Goal: Find specific page/section: Find specific page/section

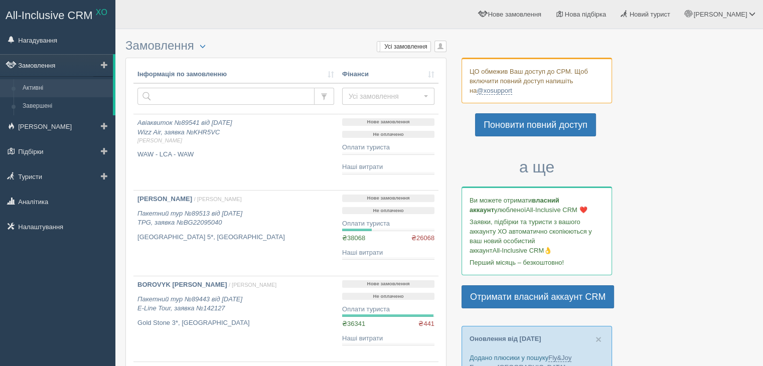
click at [60, 63] on link "Замовлення" at bounding box center [56, 65] width 113 height 22
click at [39, 87] on link "Активні" at bounding box center [65, 88] width 95 height 18
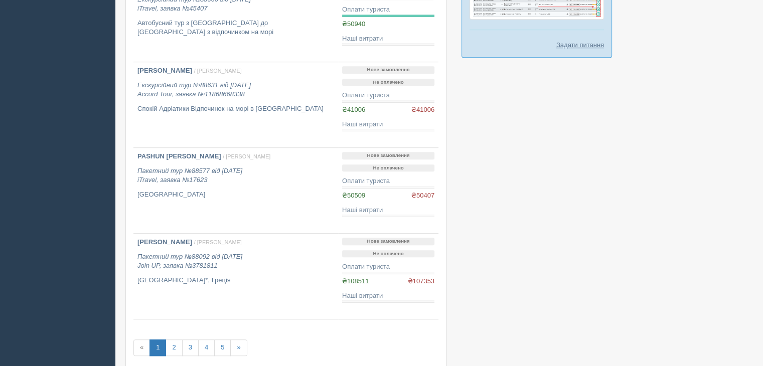
scroll to position [717, 0]
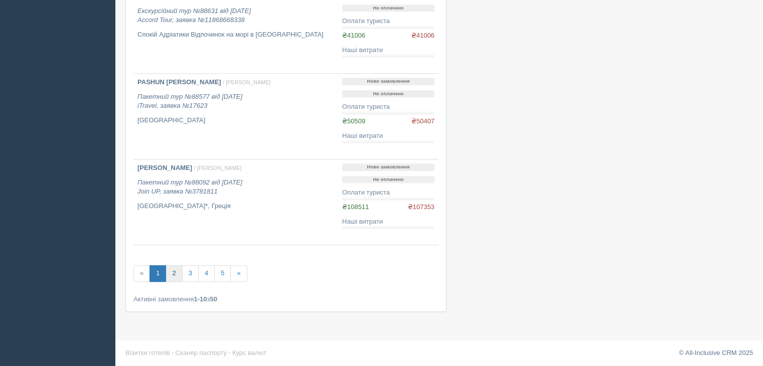
click at [169, 270] on link "2" at bounding box center [174, 273] width 17 height 17
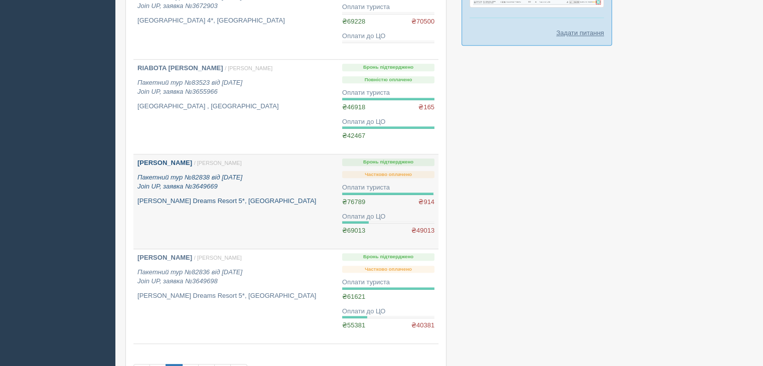
scroll to position [752, 0]
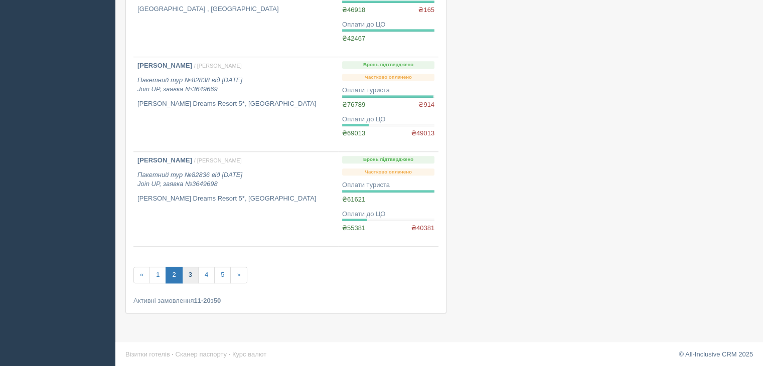
click at [191, 274] on link "3" at bounding box center [190, 275] width 17 height 17
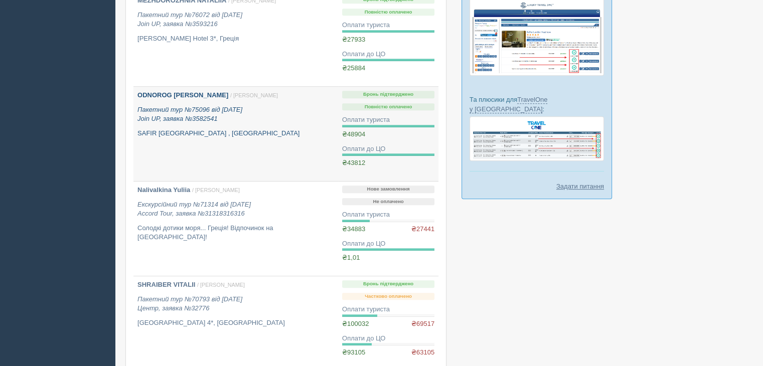
scroll to position [602, 0]
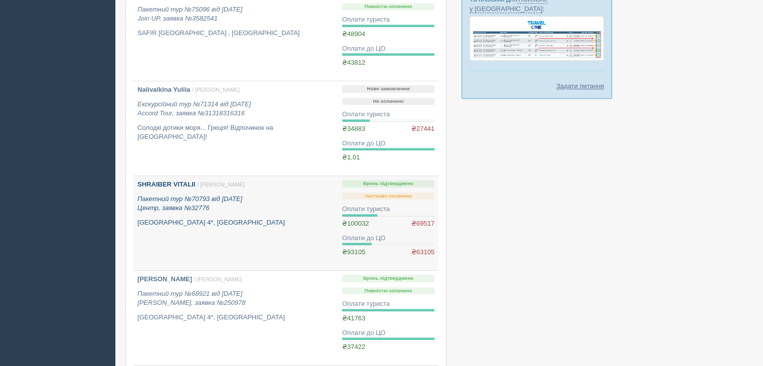
click at [193, 187] on b "SHRAIBER VITALII" at bounding box center [166, 185] width 58 height 8
click at [189, 213] on div "SHRAIBER VITALII / Ольга Г. Пакетний тур №70793 від 06.02.2025 Центр, заявка №3…" at bounding box center [235, 203] width 197 height 47
click at [213, 218] on p "[GEOGRAPHIC_DATA] 4*, [GEOGRAPHIC_DATA]" at bounding box center [235, 223] width 197 height 10
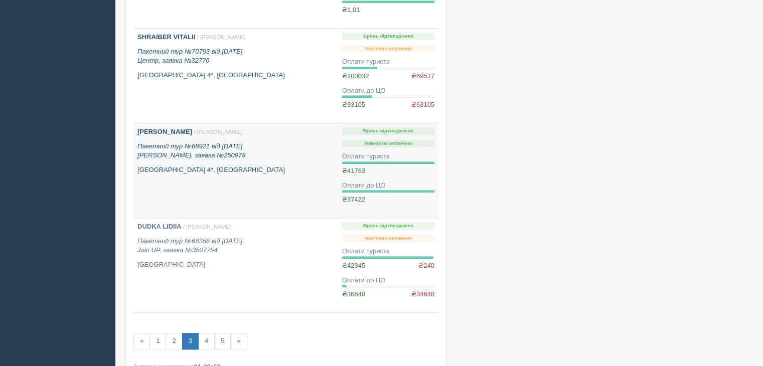
scroll to position [752, 0]
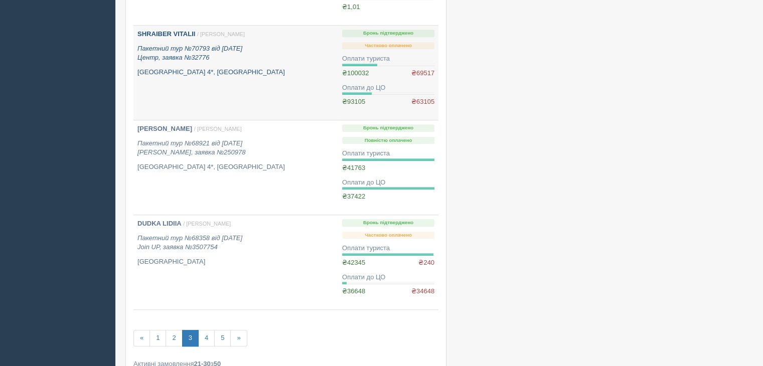
click at [159, 35] on b "SHRAIBER VITALII" at bounding box center [166, 34] width 58 height 8
click at [235, 54] on p "Пакетний тур №70793 від 06.02.2025 Центр, заявка №32776" at bounding box center [235, 53] width 197 height 19
click at [233, 54] on p "Пакетний тур №70793 від 06.02.2025 Центр, заявка №32776" at bounding box center [235, 53] width 197 height 19
drag, startPoint x: 233, startPoint y: 54, endPoint x: 236, endPoint y: 62, distance: 8.8
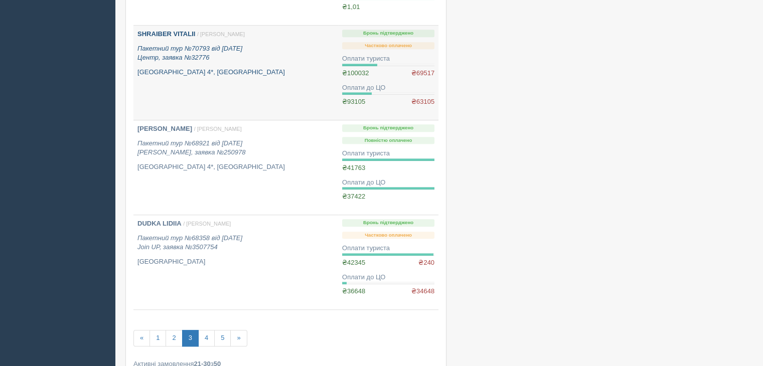
click at [233, 55] on p "Пакетний тур №70793 від 06.02.2025 Центр, заявка №32776" at bounding box center [235, 53] width 197 height 19
click at [181, 75] on p "[GEOGRAPHIC_DATA] 4*, [GEOGRAPHIC_DATA]" at bounding box center [235, 73] width 197 height 10
click at [152, 36] on b "SHRAIBER VITALII" at bounding box center [166, 34] width 58 height 8
drag, startPoint x: 152, startPoint y: 36, endPoint x: 138, endPoint y: 55, distance: 23.7
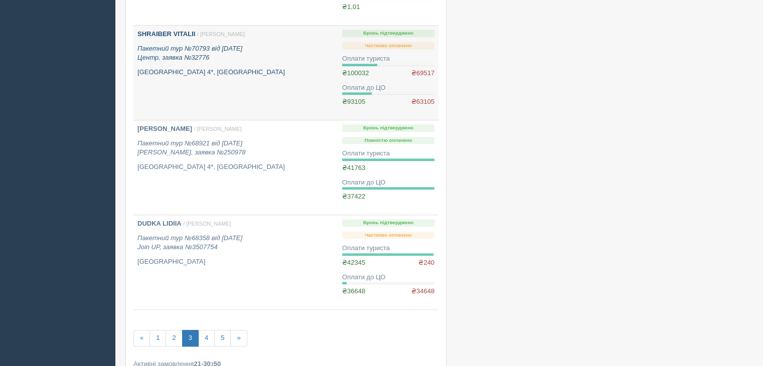
click at [150, 31] on b "SHRAIBER VITALII" at bounding box center [166, 34] width 58 height 8
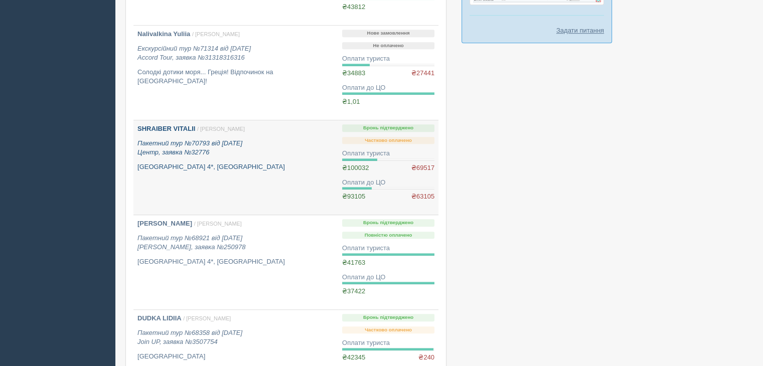
scroll to position [652, 0]
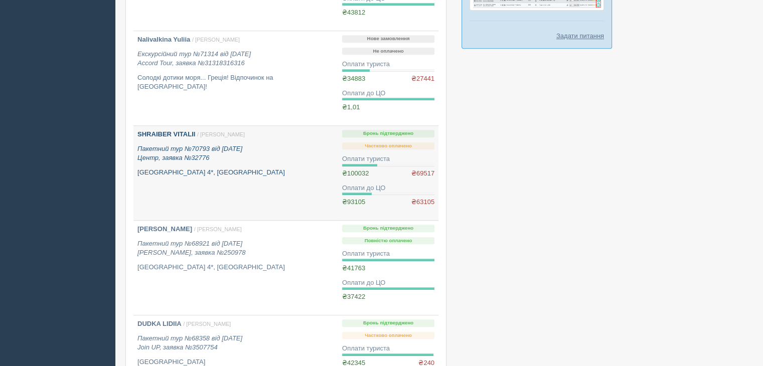
click at [170, 134] on b "SHRAIBER VITALII" at bounding box center [166, 134] width 58 height 8
click at [194, 165] on div "SHRAIBER VITALII / Ольга Г. Пакетний тур №70793 від 06.02.2025 Центр, заявка №3…" at bounding box center [235, 153] width 197 height 47
click at [193, 151] on icon "Пакетний тур №70793 від 06.02.2025 Центр, заявка №32776" at bounding box center [189, 153] width 105 height 17
click at [197, 131] on span "/ Ольга Г." at bounding box center [221, 134] width 48 height 6
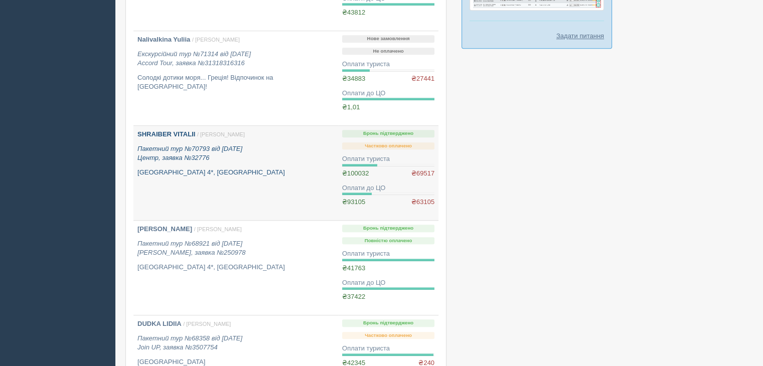
click at [193, 131] on b "SHRAIBER VITALII" at bounding box center [166, 134] width 58 height 8
click at [178, 135] on b "SHRAIBER VITALII" at bounding box center [166, 134] width 58 height 8
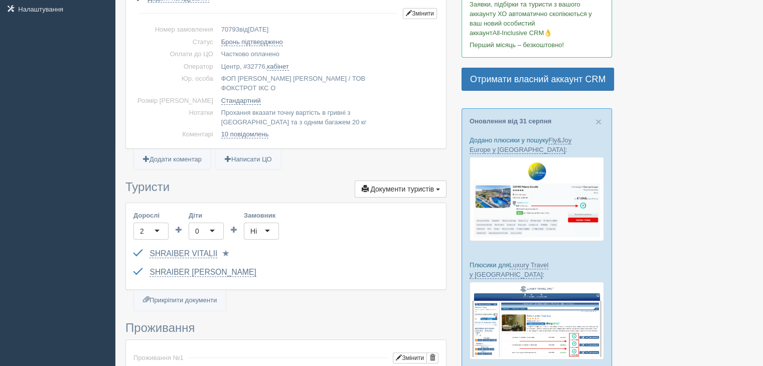
scroll to position [201, 0]
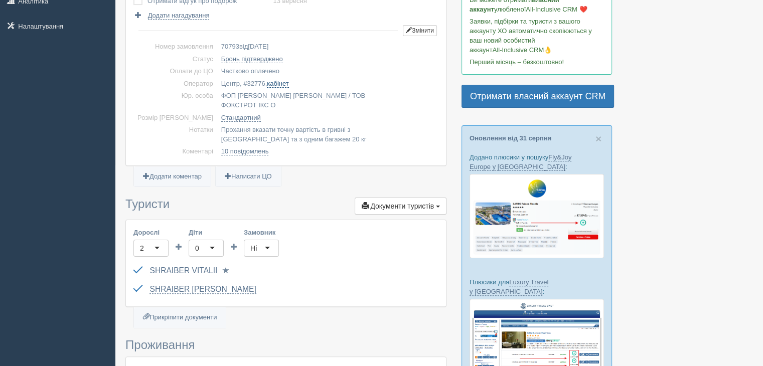
click at [267, 84] on link "кабінет" at bounding box center [278, 84] width 22 height 8
